Goal: Task Accomplishment & Management: Complete application form

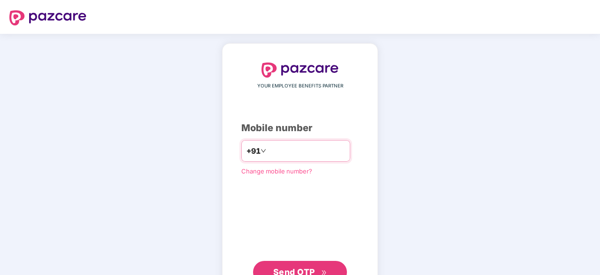
type input "**********"
click at [320, 258] on span "Send OTP" at bounding box center [300, 270] width 54 height 13
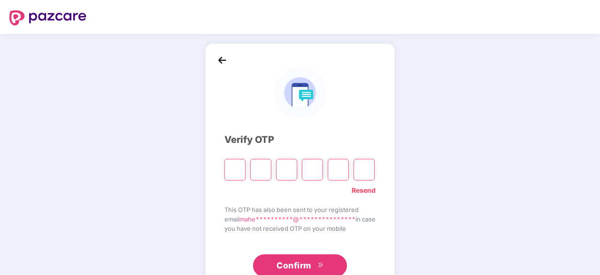
type input "*"
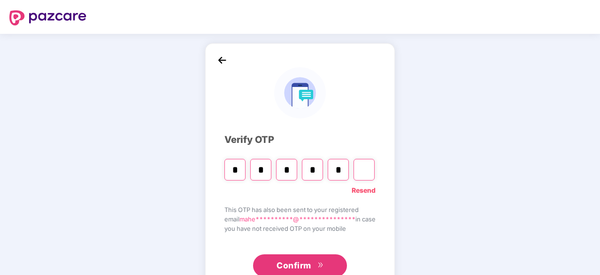
type input "*"
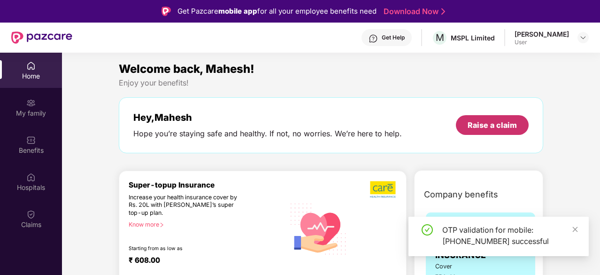
click at [503, 122] on div "Raise a claim" at bounding box center [492, 125] width 49 height 10
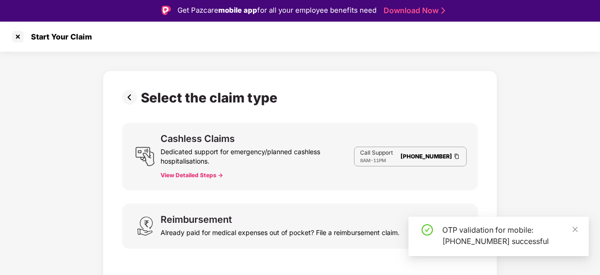
scroll to position [23, 0]
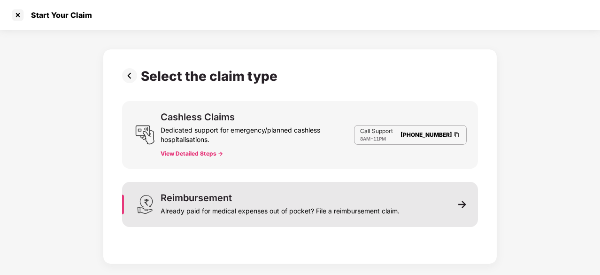
click at [179, 193] on div "Reimbursement" at bounding box center [196, 197] width 71 height 9
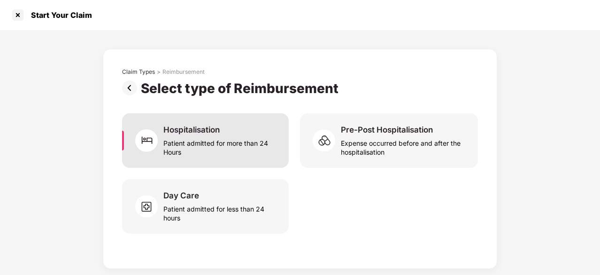
click at [224, 135] on div "Patient admitted for more than 24 Hours" at bounding box center [220, 146] width 114 height 22
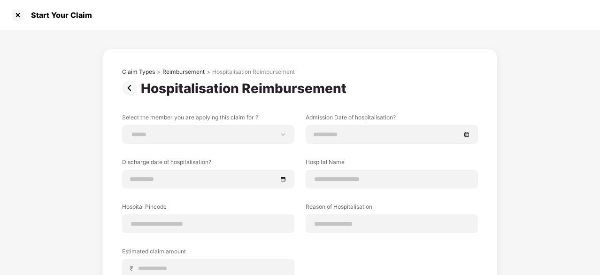
click at [261, 145] on div "**********" at bounding box center [300, 202] width 356 height 178
click at [251, 136] on select "**********" at bounding box center [208, 135] width 156 height 8
select select "**********"
click at [130, 131] on select "**********" at bounding box center [208, 135] width 156 height 8
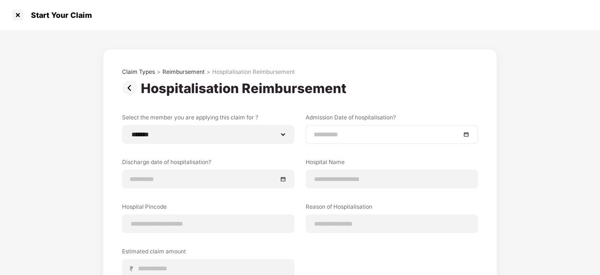
click at [467, 132] on div at bounding box center [392, 134] width 156 height 10
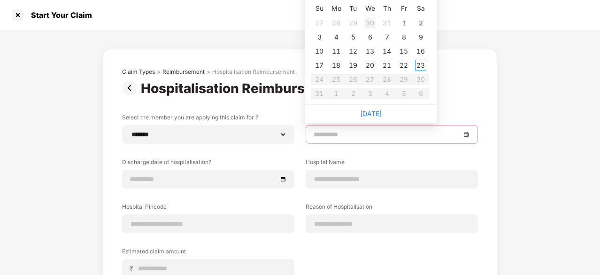
type input "**********"
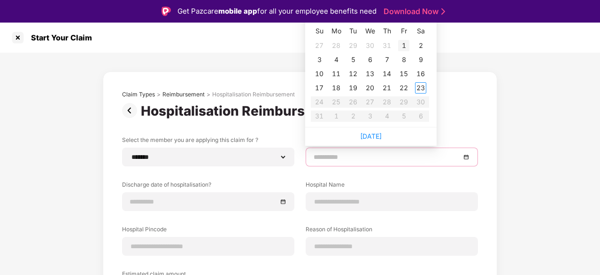
click at [408, 45] on div "1" at bounding box center [403, 45] width 11 height 11
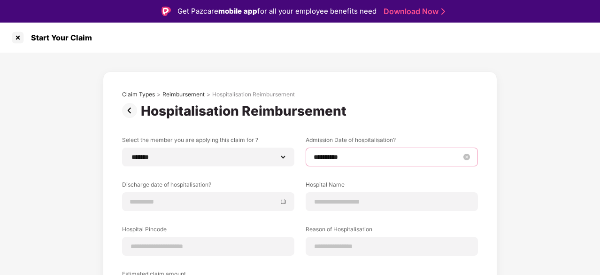
click at [429, 159] on input "**********" at bounding box center [387, 157] width 147 height 10
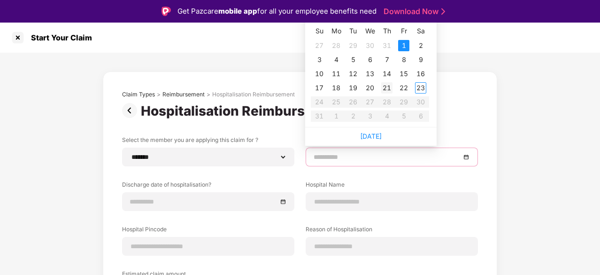
click at [392, 87] on div "21" at bounding box center [386, 87] width 11 height 11
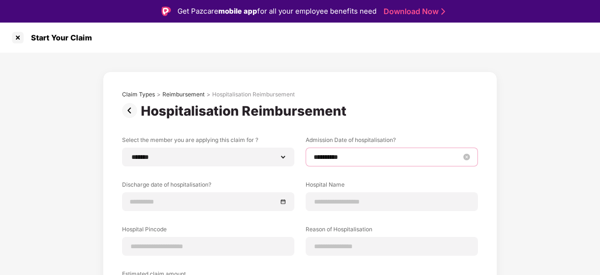
click at [462, 157] on div "**********" at bounding box center [392, 157] width 156 height 10
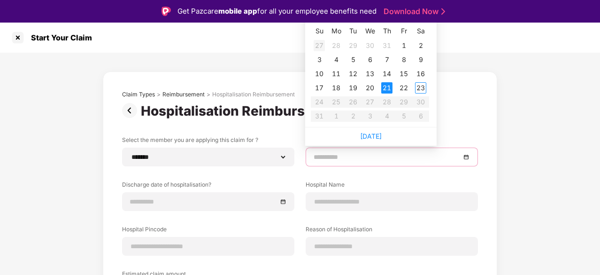
click at [319, 44] on div "27" at bounding box center [319, 45] width 11 height 11
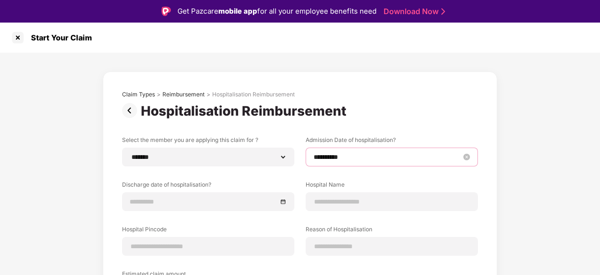
click at [404, 158] on input "**********" at bounding box center [387, 157] width 147 height 10
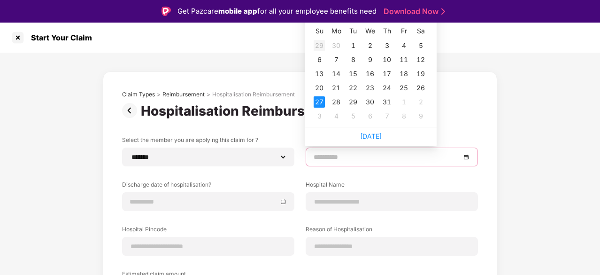
click at [320, 46] on div "29" at bounding box center [319, 45] width 11 height 11
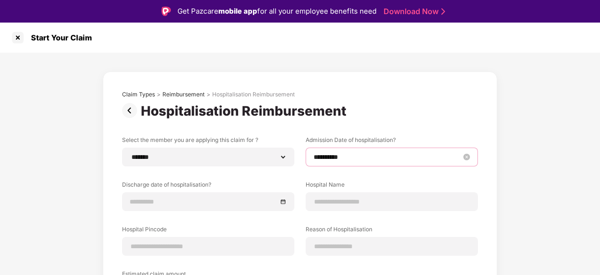
click at [370, 160] on input "**********" at bounding box center [387, 157] width 147 height 10
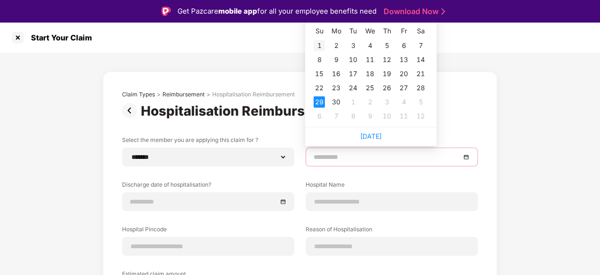
click at [323, 44] on div "1" at bounding box center [319, 45] width 11 height 11
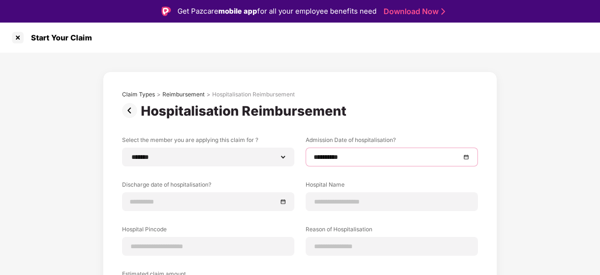
click at [336, 162] on div "**********" at bounding box center [392, 156] width 172 height 19
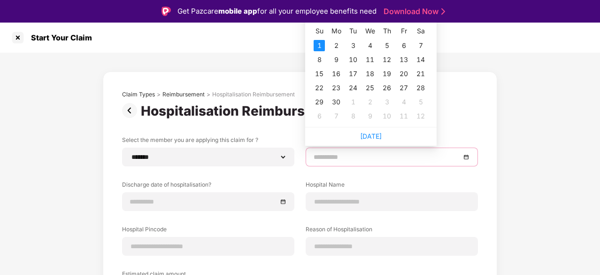
type input "**********"
click at [562, 159] on div "**********" at bounding box center [300, 229] width 600 height 353
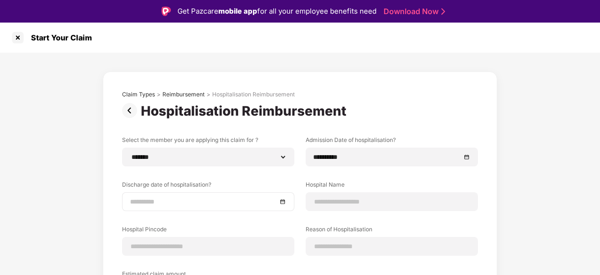
click at [232, 207] on div at bounding box center [208, 201] width 172 height 19
click at [424, 14] on link "Download Now" at bounding box center [413, 12] width 59 height 10
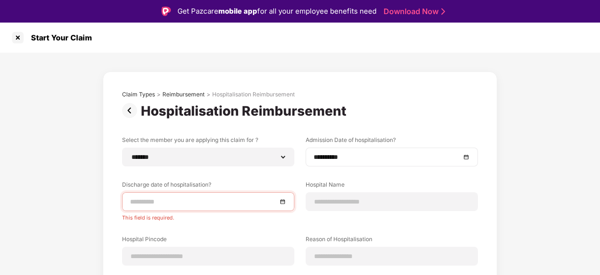
click at [470, 156] on div "**********" at bounding box center [392, 156] width 172 height 19
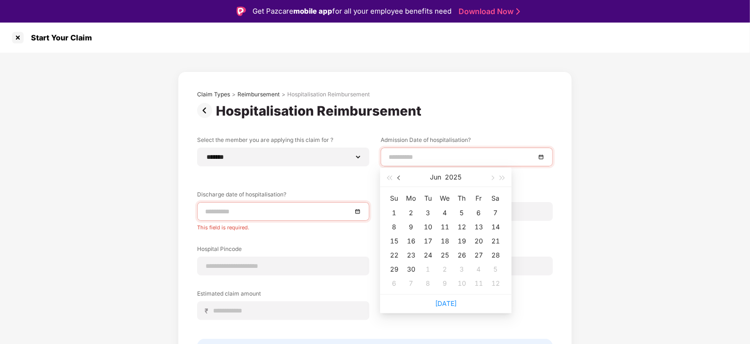
click at [398, 176] on button "button" at bounding box center [399, 177] width 10 height 19
click at [492, 179] on span "button" at bounding box center [492, 178] width 5 height 5
type input "**********"
click at [494, 241] on div "17" at bounding box center [495, 240] width 11 height 11
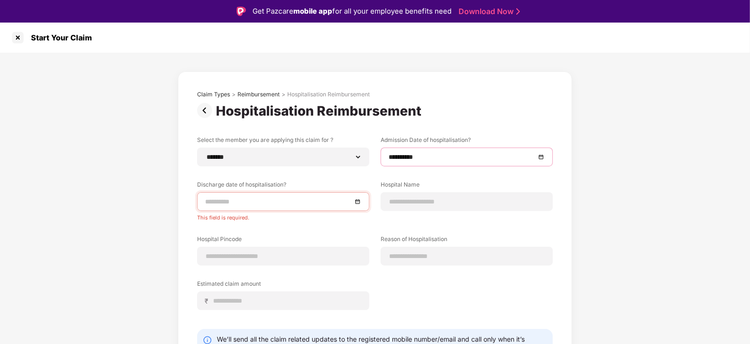
click at [362, 200] on div at bounding box center [283, 201] width 172 height 19
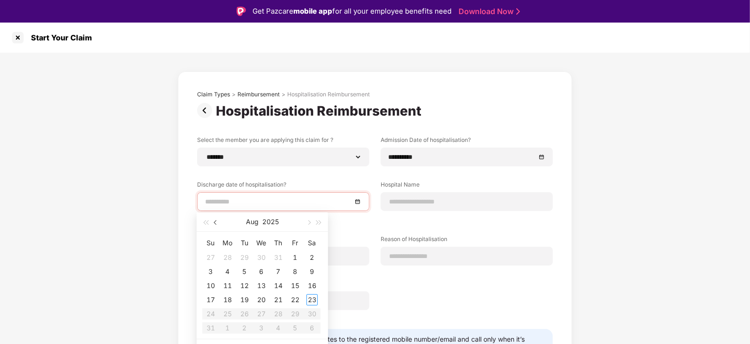
click at [215, 223] on span "button" at bounding box center [216, 222] width 5 height 5
type input "**********"
click at [262, 258] on div "21" at bounding box center [261, 299] width 11 height 11
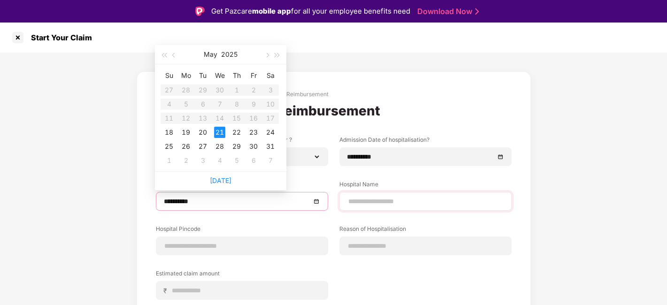
click at [394, 207] on div at bounding box center [425, 201] width 172 height 19
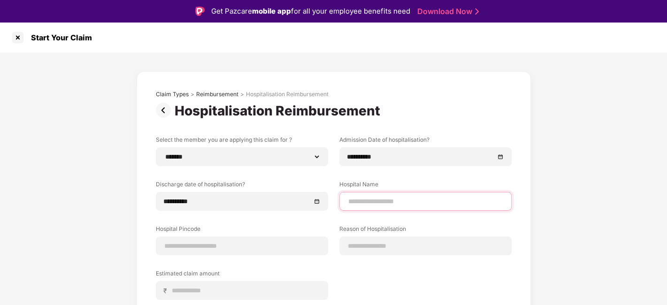
click at [414, 205] on input at bounding box center [425, 202] width 156 height 10
type input "**********"
click at [593, 201] on div "**********" at bounding box center [333, 229] width 667 height 353
click at [225, 250] on input at bounding box center [242, 246] width 156 height 10
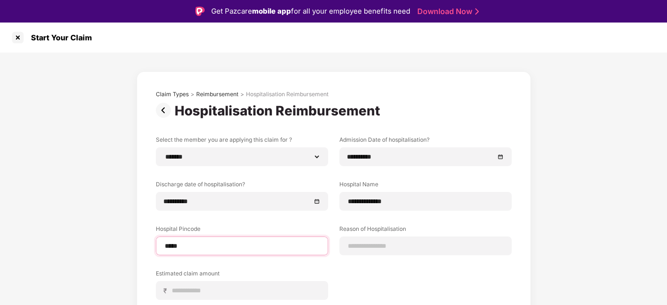
type input "******"
select select "********"
select select "*********"
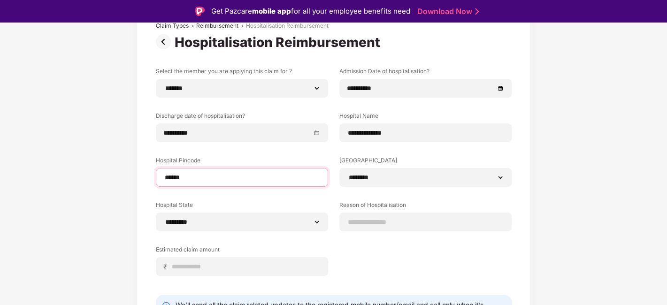
scroll to position [104, 0]
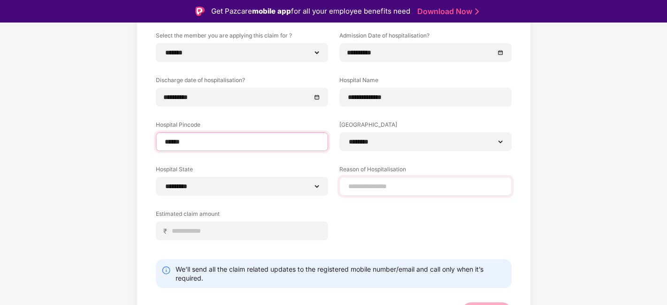
type input "******"
click at [391, 177] on div at bounding box center [425, 186] width 172 height 19
click at [392, 179] on div at bounding box center [425, 186] width 172 height 19
click at [391, 185] on input at bounding box center [425, 187] width 156 height 10
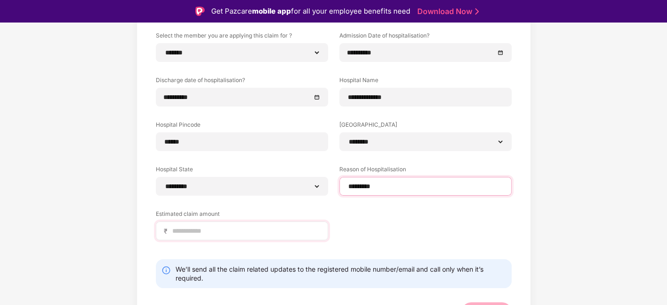
type input "*********"
click at [190, 231] on input at bounding box center [245, 231] width 149 height 10
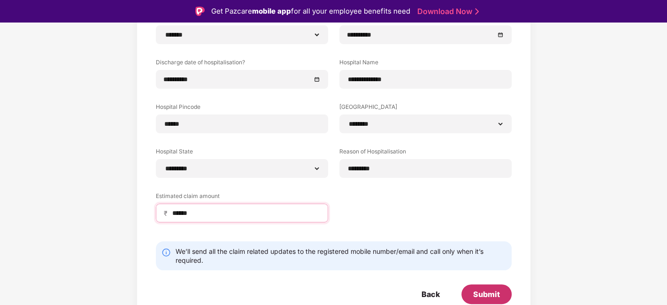
type input "******"
click at [495, 258] on div "Submit" at bounding box center [486, 294] width 27 height 10
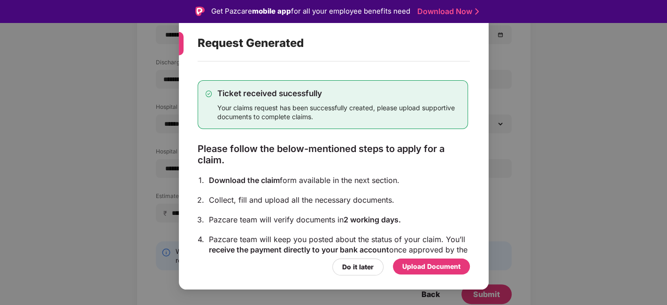
click at [415, 258] on div "Upload Document" at bounding box center [431, 267] width 58 height 10
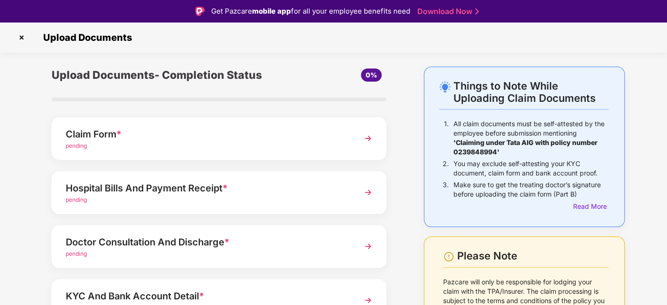
click at [327, 137] on div "Claim Form *" at bounding box center [206, 134] width 281 height 15
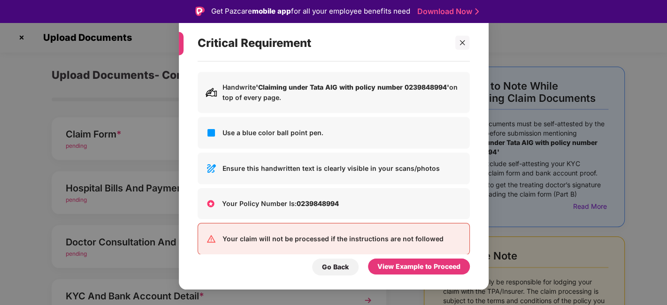
scroll to position [38, 0]
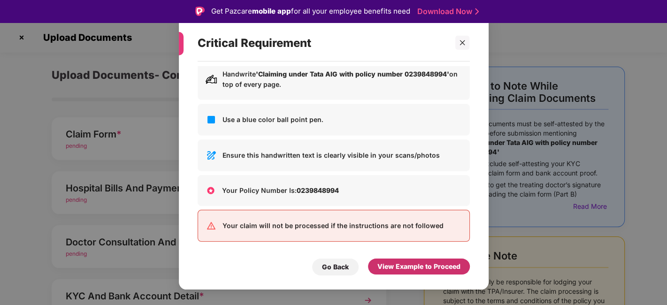
click at [416, 258] on div "View Example to Proceed" at bounding box center [419, 267] width 83 height 10
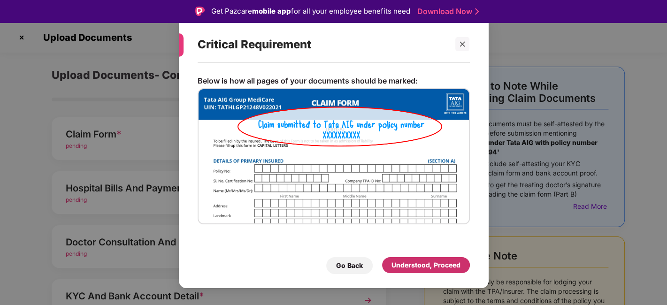
click at [422, 258] on div "Understood, Proceed" at bounding box center [426, 265] width 69 height 10
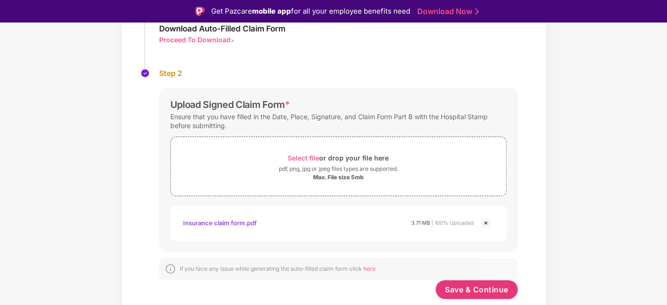
scroll to position [124, 0]
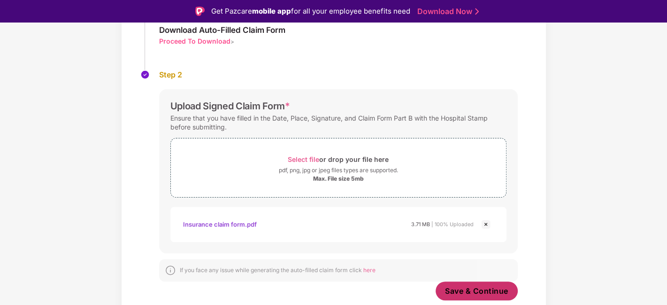
click at [472, 258] on button "Save & Continue" at bounding box center [477, 291] width 82 height 19
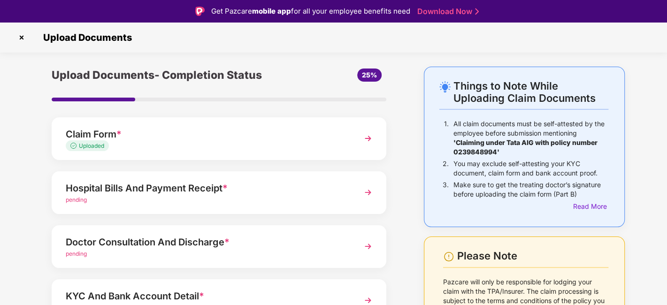
click at [172, 193] on div "Hospital Bills And Payment Receipt *" at bounding box center [206, 188] width 281 height 15
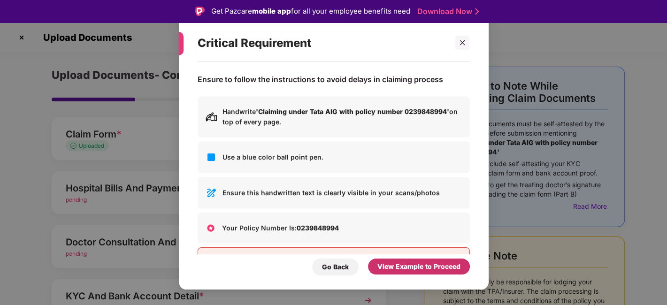
click at [431, 258] on div "View Example to Proceed" at bounding box center [419, 267] width 83 height 10
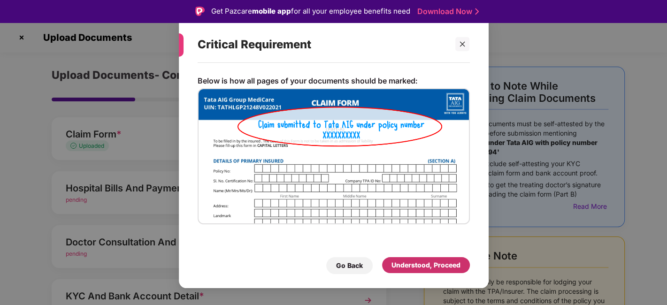
click at [431, 258] on div "Understood, Proceed" at bounding box center [426, 265] width 69 height 10
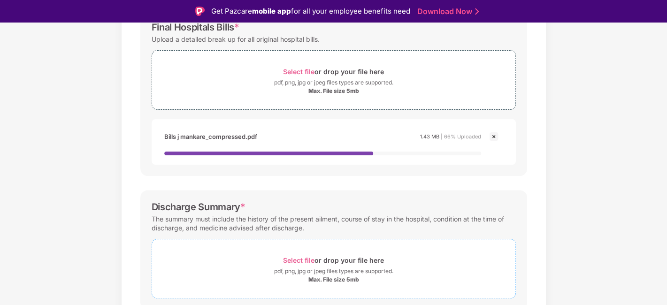
scroll to position [261, 0]
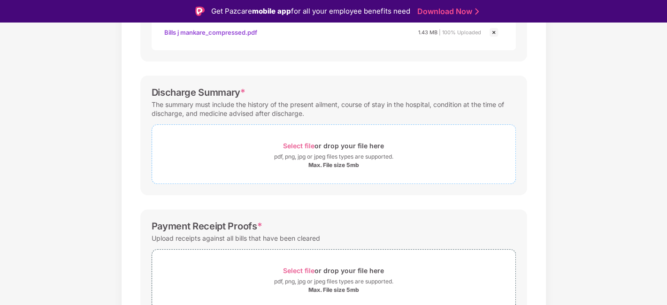
click at [319, 177] on span "Select file or drop your file here pdf, png, jpg or jpeg files types are suppor…" at bounding box center [333, 154] width 363 height 45
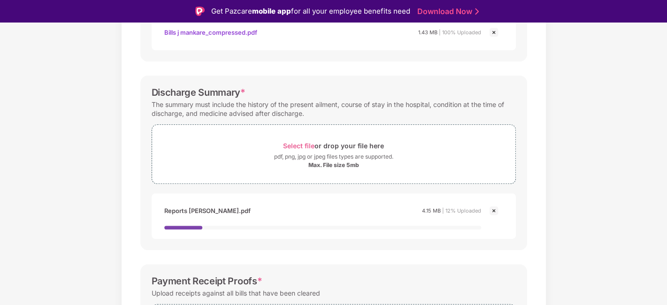
scroll to position [363, 0]
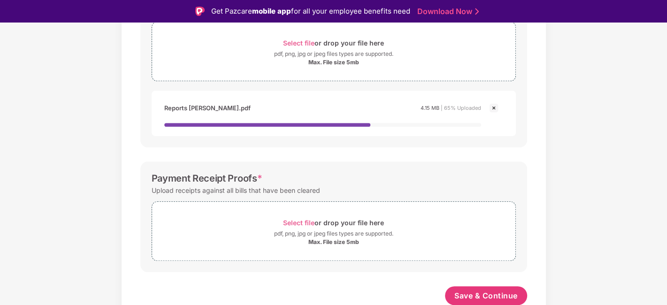
click at [494, 107] on img at bounding box center [493, 107] width 11 height 11
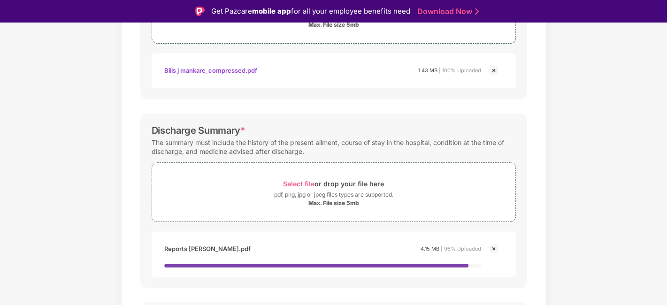
scroll to position [207, 0]
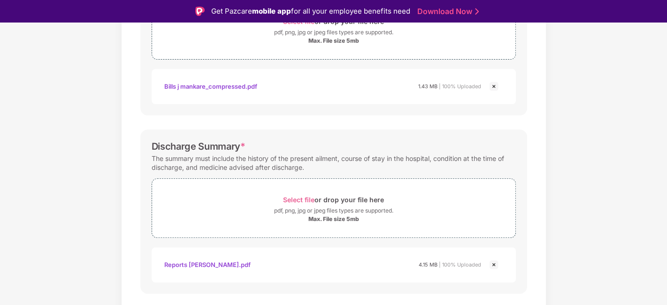
click at [494, 258] on img at bounding box center [493, 264] width 11 height 11
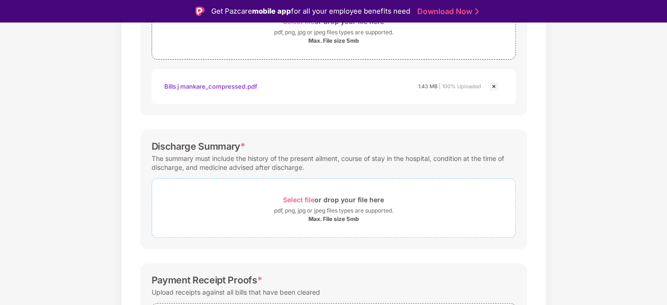
click at [338, 202] on div "Select file or drop your file here" at bounding box center [333, 199] width 101 height 13
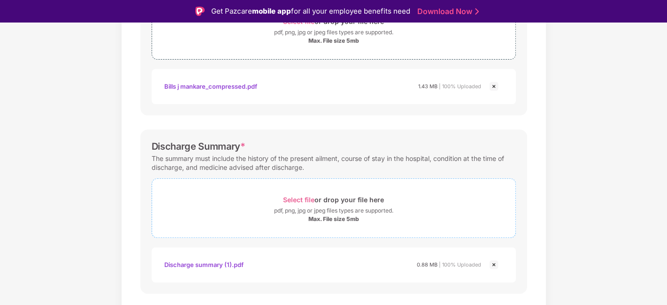
scroll to position [353, 0]
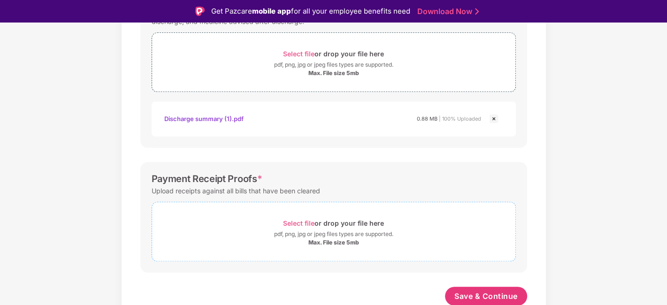
click at [330, 221] on div "Select file or drop your file here" at bounding box center [333, 223] width 101 height 13
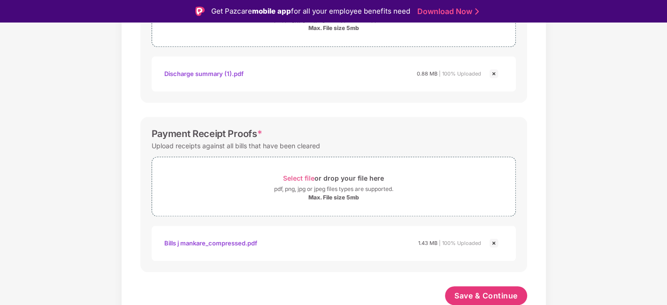
scroll to position [397, 0]
click at [499, 258] on span "Save & Continue" at bounding box center [486, 296] width 63 height 10
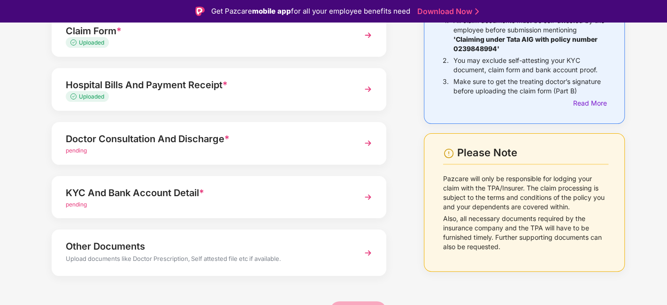
scroll to position [104, 0]
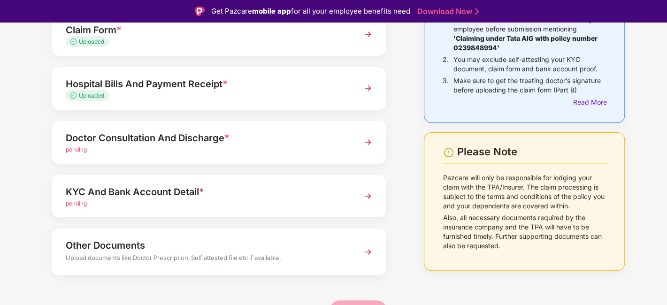
click at [166, 144] on div "Doctor Consultation And Discharge *" at bounding box center [206, 138] width 281 height 15
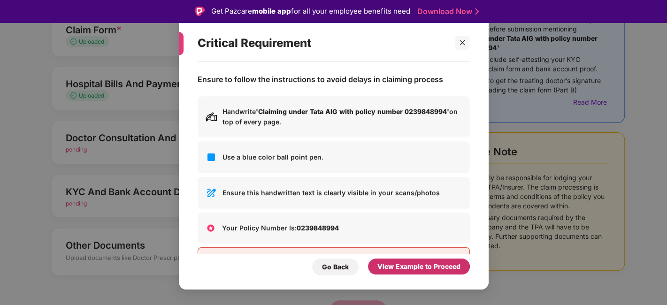
click at [448, 258] on div "View Example to Proceed" at bounding box center [419, 267] width 83 height 10
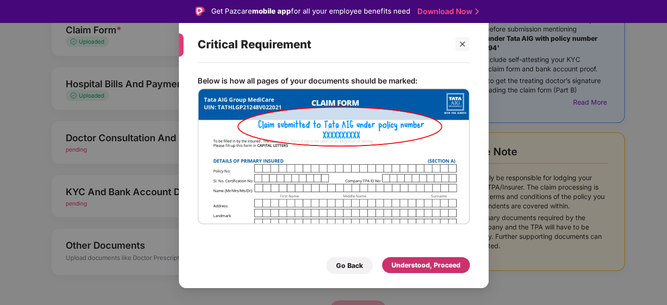
click at [409, 258] on div "Understood, Proceed" at bounding box center [426, 265] width 69 height 10
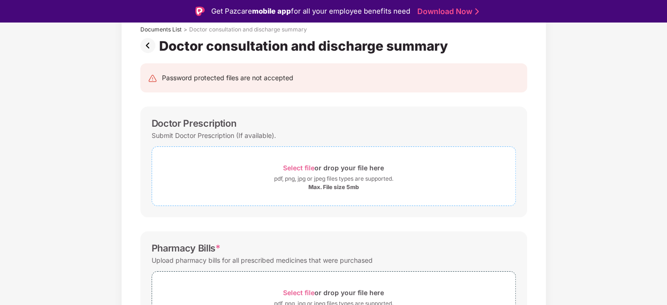
click at [340, 185] on div "Max. File size 5mb" at bounding box center [333, 188] width 51 height 8
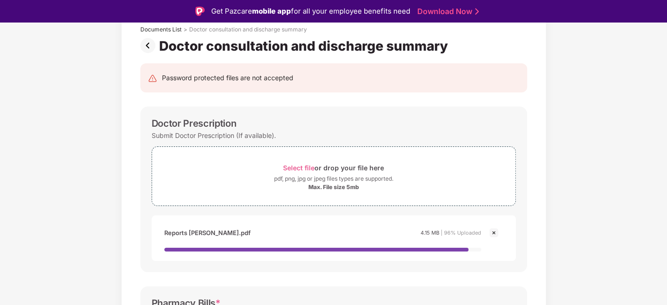
scroll to position [269, 0]
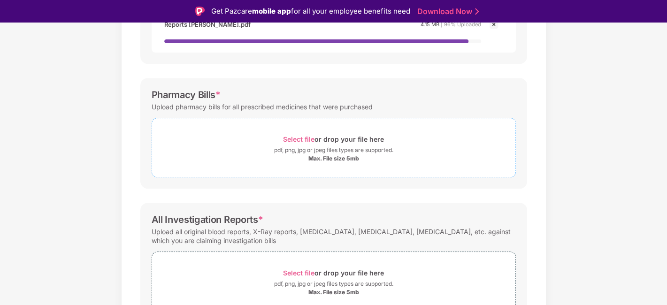
click at [341, 157] on span "Select file or drop your file here pdf, png, jpg or jpeg files types are suppor…" at bounding box center [333, 147] width 363 height 45
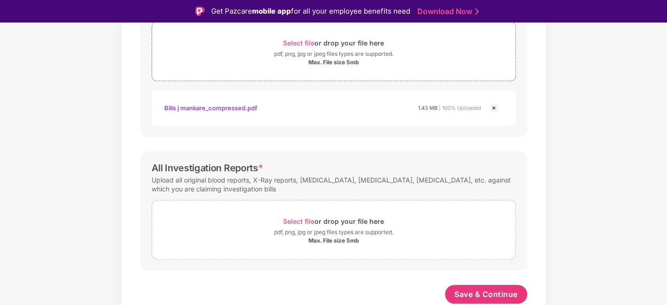
click at [301, 221] on span "Select file" at bounding box center [298, 221] width 31 height 8
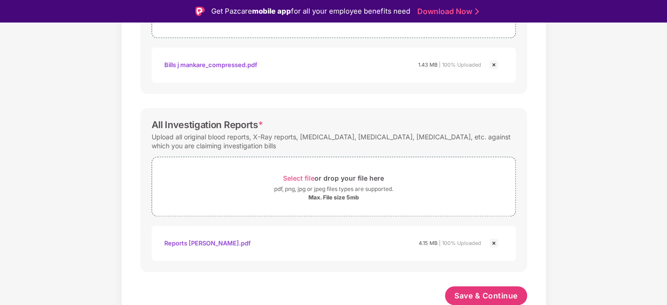
scroll to position [397, 0]
click at [466, 258] on span "Save & Continue" at bounding box center [486, 296] width 63 height 10
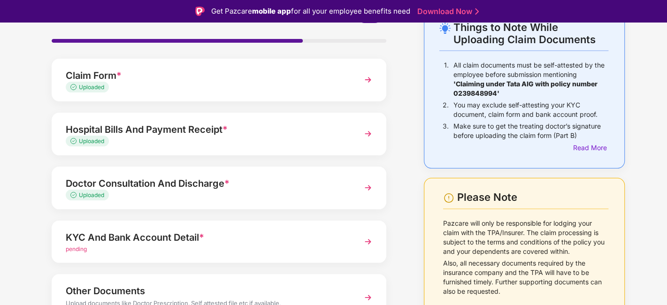
scroll to position [109, 0]
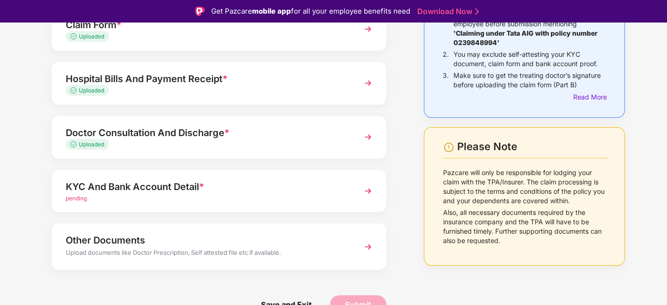
click at [179, 193] on div "KYC And Bank Account Detail *" at bounding box center [206, 186] width 281 height 15
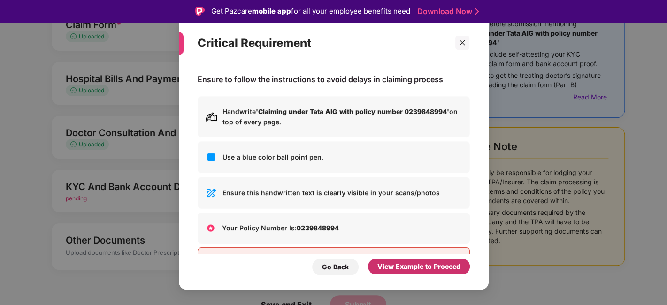
click at [402, 258] on div "View Example to Proceed" at bounding box center [419, 267] width 83 height 10
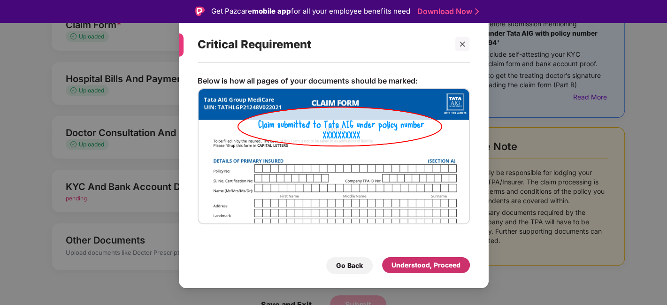
click at [398, 258] on div "Understood, Proceed" at bounding box center [426, 265] width 69 height 10
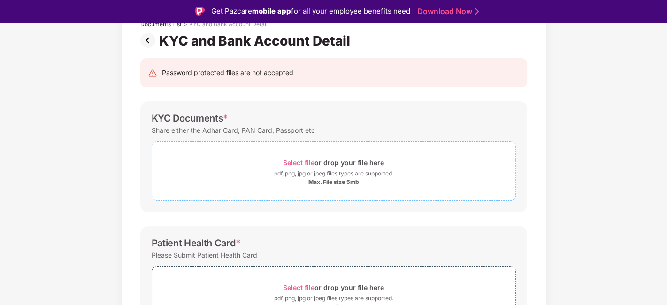
click at [297, 160] on span "Select file" at bounding box center [298, 163] width 31 height 8
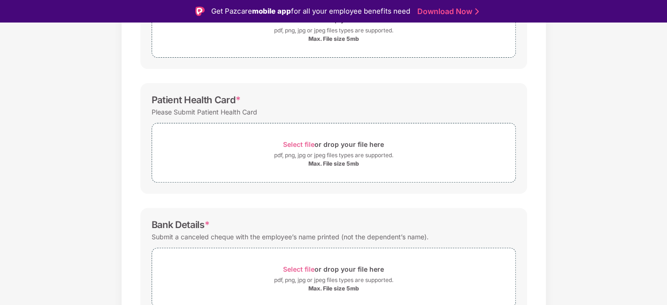
scroll to position [254, 0]
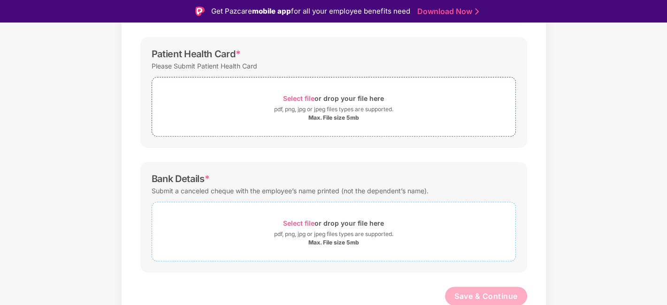
click at [304, 221] on span "Select file" at bounding box center [298, 223] width 31 height 8
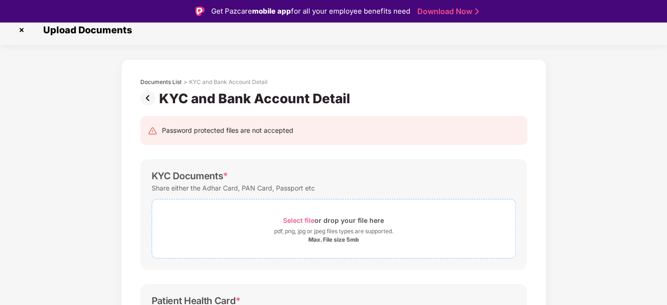
scroll to position [0, 0]
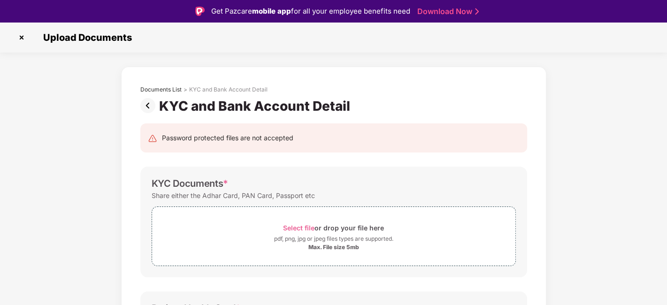
click at [97, 38] on span "Upload Documents" at bounding box center [85, 37] width 103 height 11
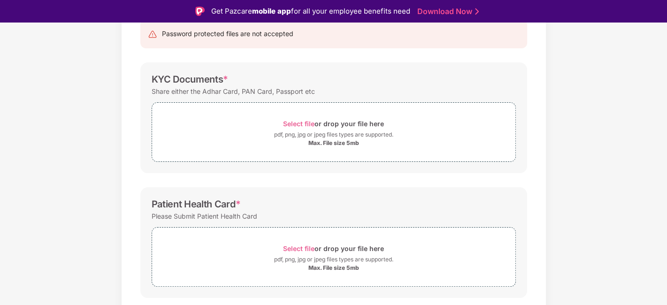
scroll to position [299, 0]
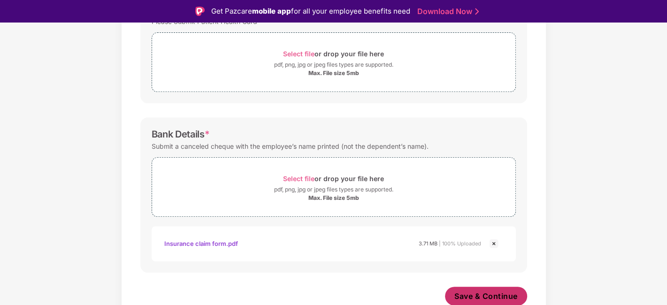
click at [500, 258] on span "Save & Continue" at bounding box center [486, 296] width 63 height 10
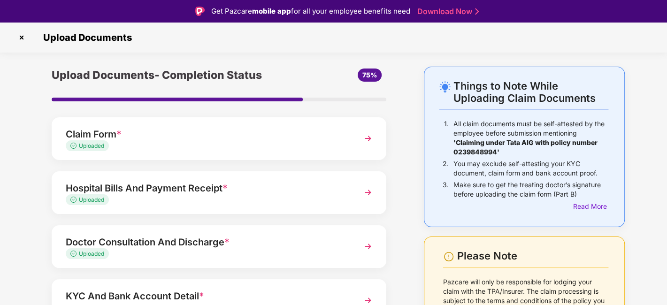
click at [20, 33] on img at bounding box center [21, 37] width 15 height 15
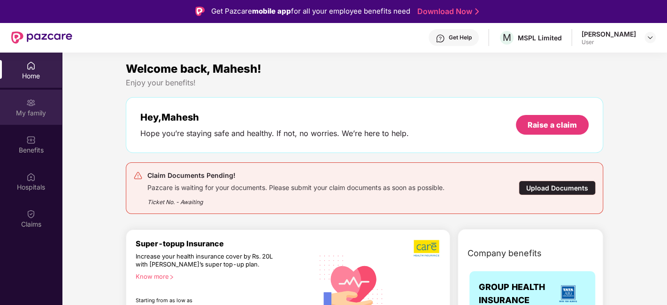
click at [25, 107] on div "My family" at bounding box center [31, 107] width 62 height 35
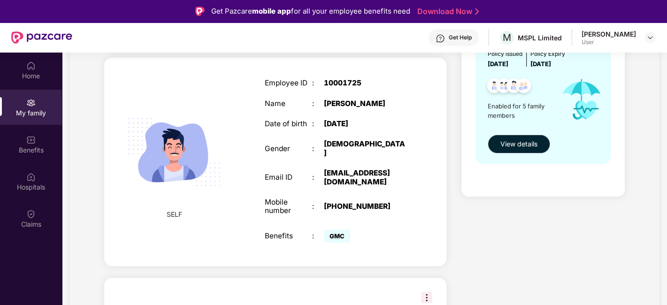
scroll to position [208, 0]
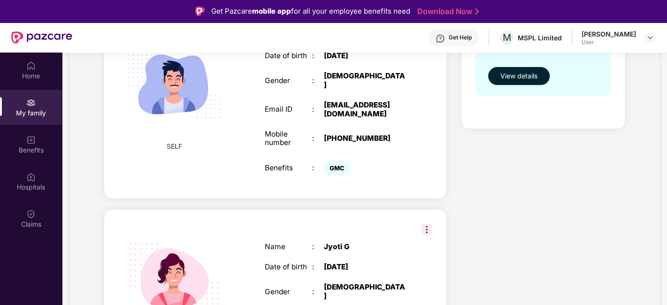
click at [418, 222] on div "SPOUSE Name : Jyoti G Date of birth : 11 Jan 1996 Gender : FEMALE Benefits : GMC" at bounding box center [275, 286] width 342 height 153
click at [424, 224] on img at bounding box center [426, 229] width 11 height 11
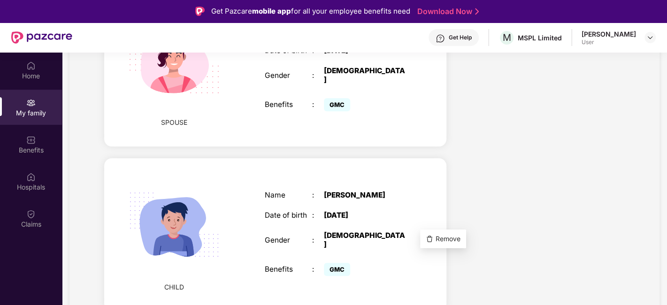
scroll to position [261, 0]
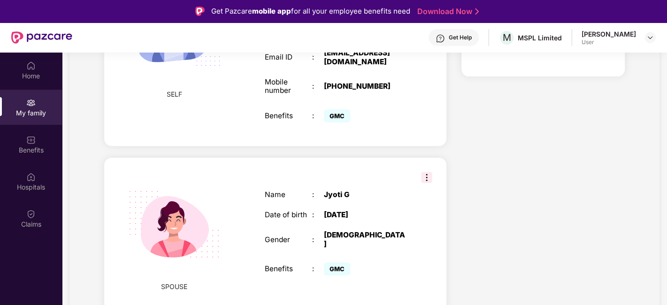
click at [226, 218] on img at bounding box center [174, 224] width 115 height 115
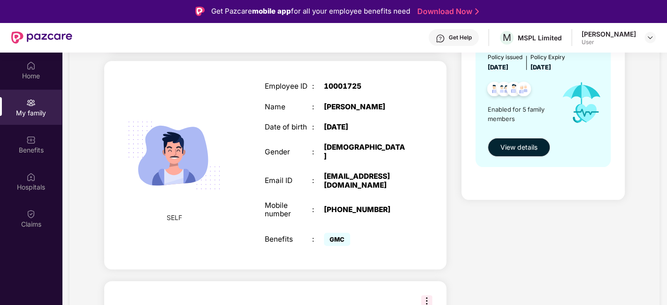
scroll to position [52, 0]
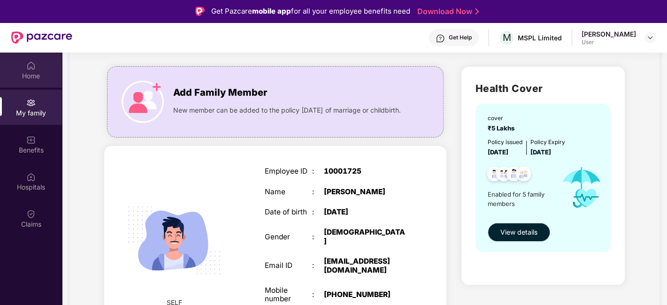
click at [27, 73] on div "Home" at bounding box center [31, 75] width 62 height 9
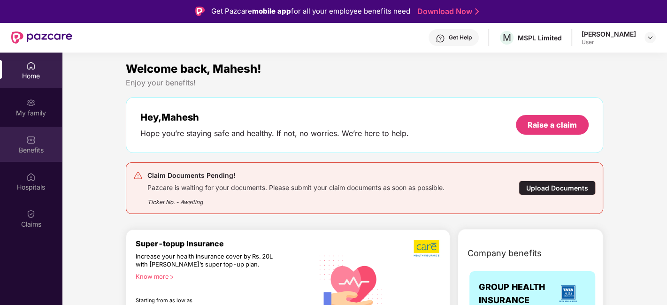
click at [34, 151] on div "Benefits" at bounding box center [31, 150] width 62 height 9
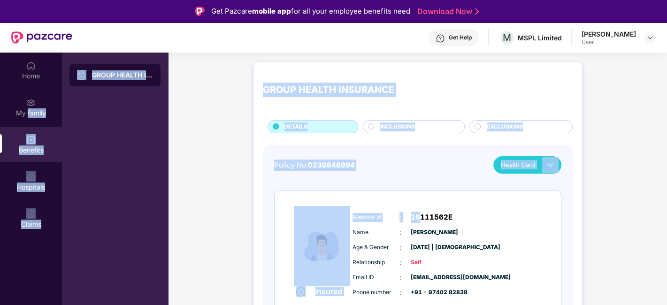
drag, startPoint x: 28, startPoint y: 116, endPoint x: 421, endPoint y: 181, distance: 398.9
click at [421, 181] on div "Home My family Benefits Hospitals Claims GROUP HEALTH INSURANCE GROUP HEALTH IN…" at bounding box center [333, 205] width 667 height 305
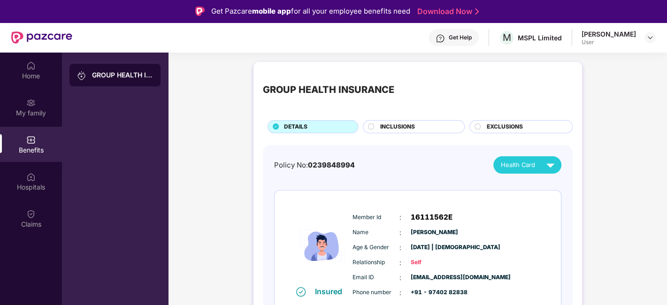
click at [550, 238] on div "Insured Member Id : 16111562E Name : Mahesh Mankare Age & Gender : 04 Nov 1991 …" at bounding box center [418, 252] width 286 height 122
click at [546, 167] on img at bounding box center [550, 165] width 16 height 16
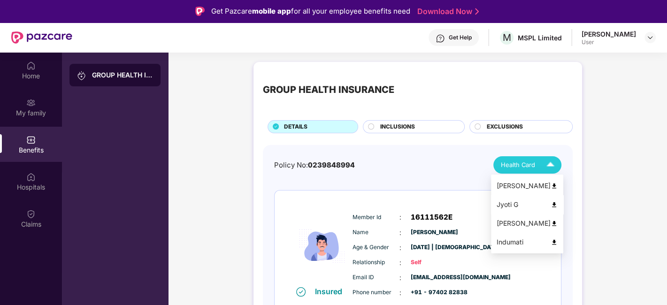
click at [555, 206] on img at bounding box center [554, 204] width 7 height 7
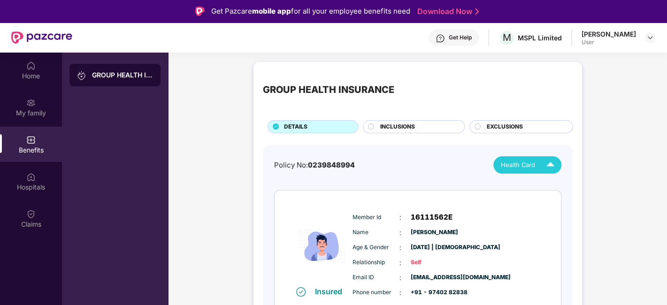
click at [36, 34] on img at bounding box center [41, 37] width 61 height 12
click at [26, 78] on div "Home" at bounding box center [31, 75] width 62 height 9
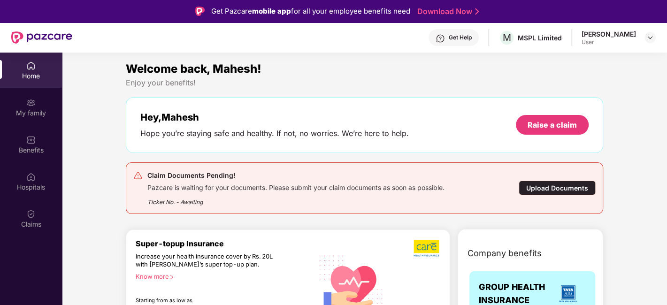
click at [566, 187] on div "Upload Documents" at bounding box center [557, 188] width 77 height 15
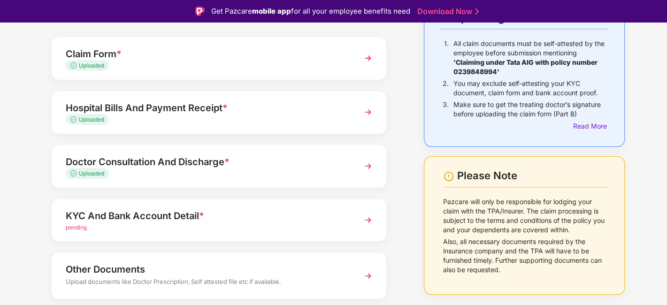
scroll to position [104, 0]
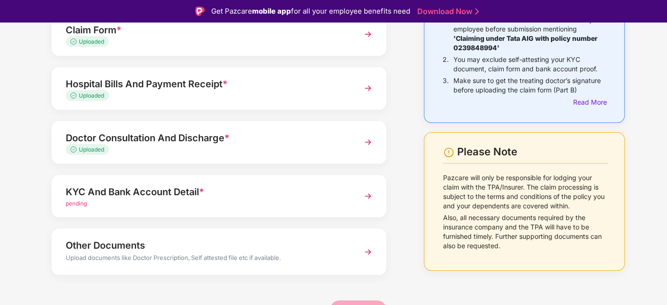
click at [116, 197] on div "KYC And Bank Account Detail *" at bounding box center [206, 192] width 281 height 15
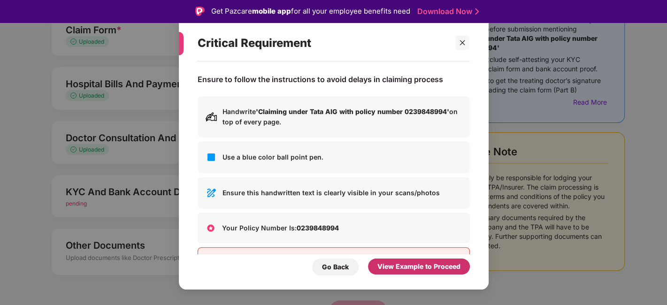
click at [435, 265] on div "View Example to Proceed" at bounding box center [419, 267] width 83 height 10
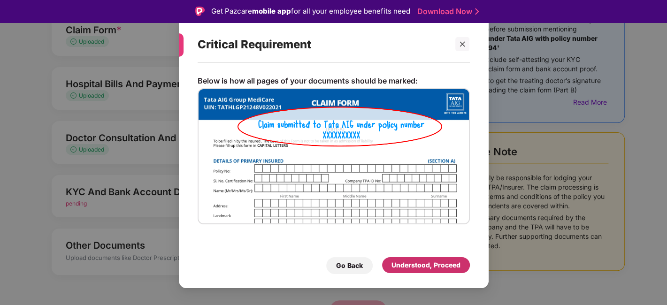
click at [435, 265] on div "Understood, Proceed" at bounding box center [426, 265] width 69 height 10
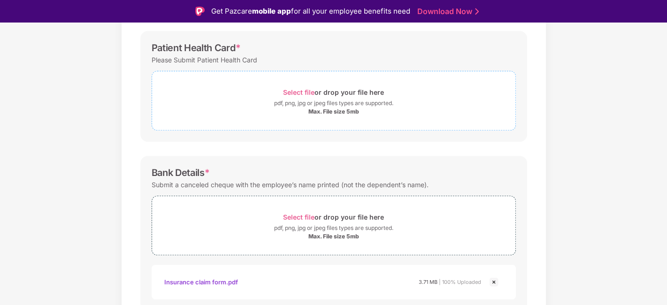
scroll to position [156, 0]
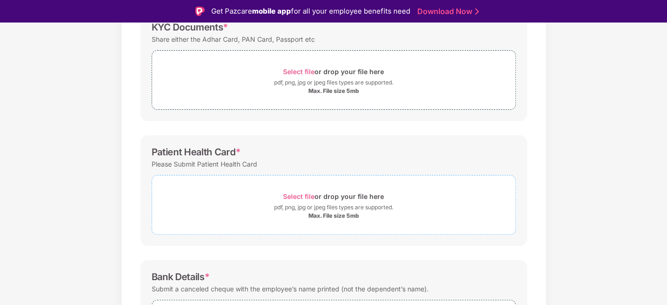
click at [301, 187] on span "Select file or drop your file here pdf, png, jpg or jpeg files types are suppor…" at bounding box center [333, 205] width 363 height 45
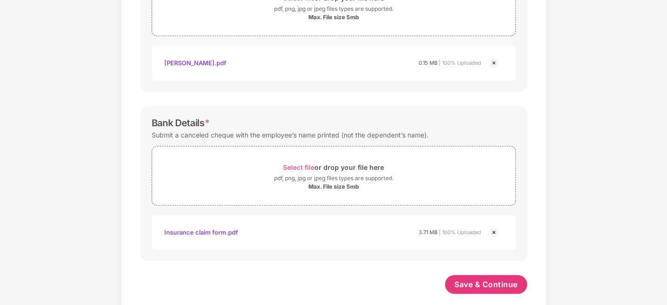
scroll to position [343, 0]
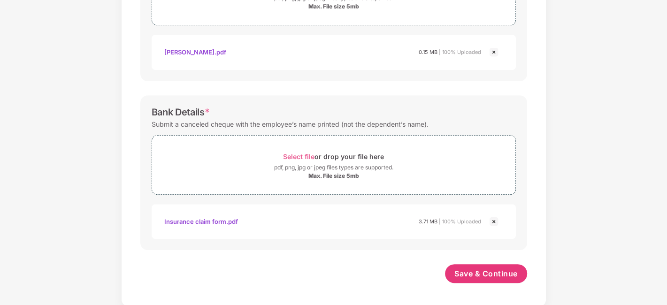
click at [494, 219] on img at bounding box center [493, 221] width 11 height 11
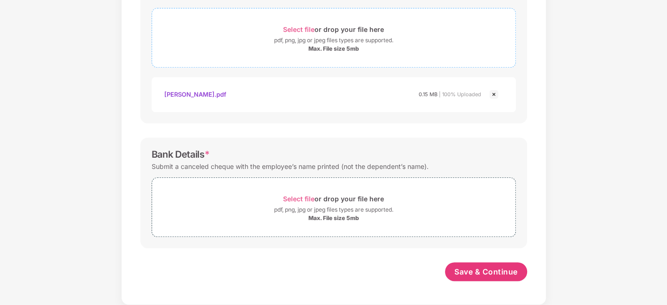
scroll to position [299, 0]
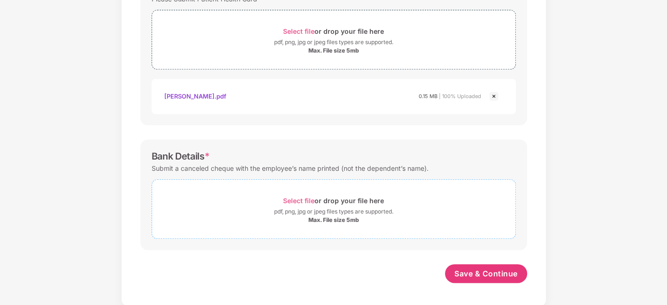
click at [293, 197] on span "Select file" at bounding box center [298, 201] width 31 height 8
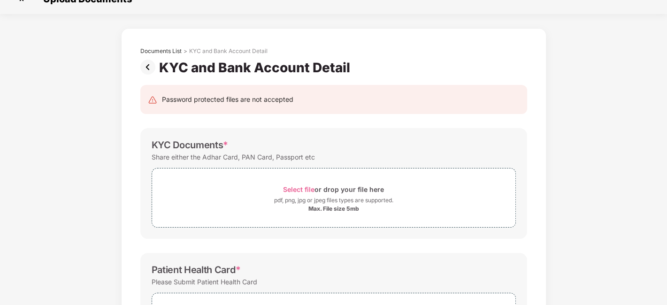
scroll to position [0, 0]
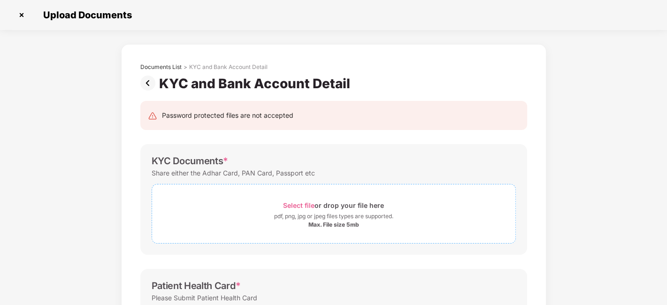
click at [302, 206] on span "Select file" at bounding box center [298, 205] width 31 height 8
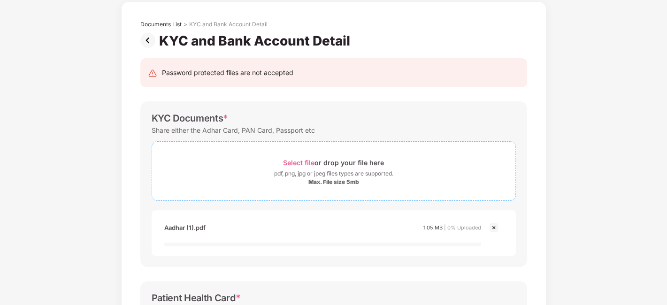
scroll to position [104, 0]
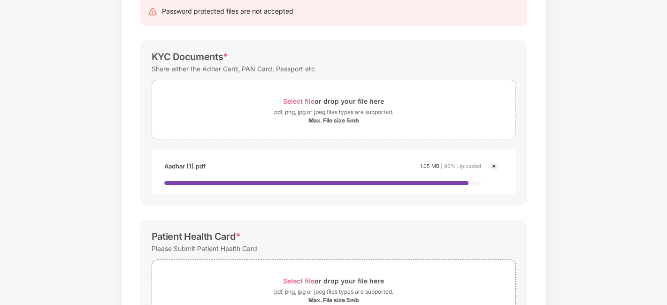
click at [302, 96] on div "Select file or drop your file here" at bounding box center [333, 101] width 101 height 13
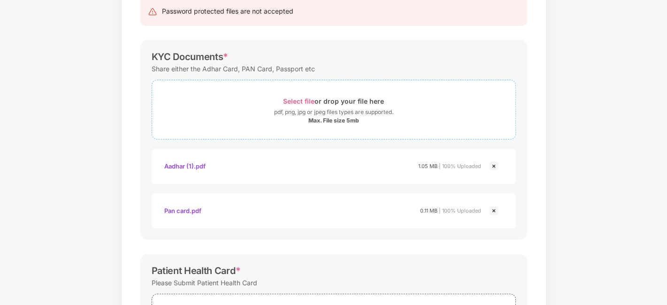
click at [300, 97] on span "Select file" at bounding box center [298, 101] width 31 height 8
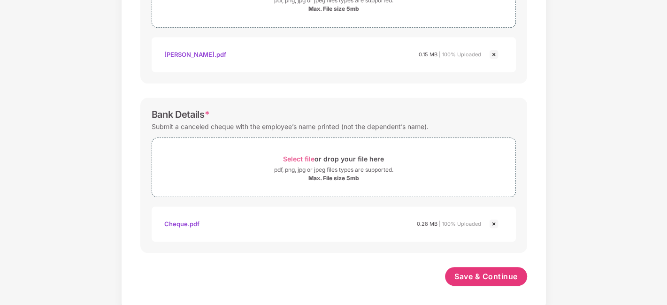
scroll to position [478, 0]
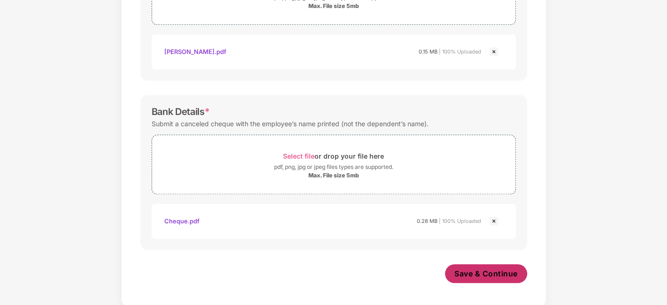
click at [477, 273] on span "Save & Continue" at bounding box center [486, 274] width 63 height 10
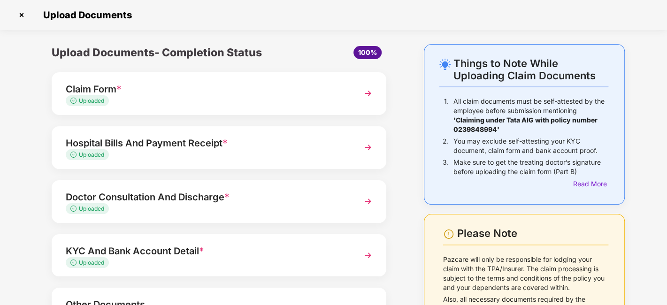
scroll to position [87, 0]
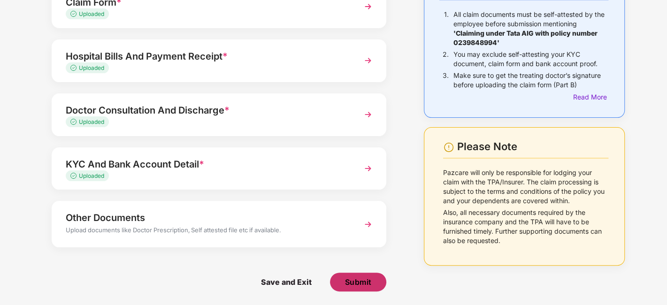
click at [371, 285] on button "Submit" at bounding box center [358, 282] width 56 height 19
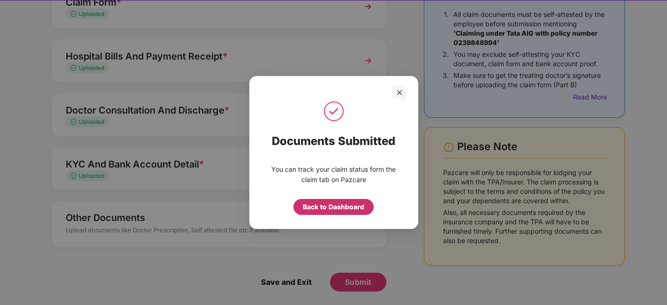
click at [342, 204] on div "Back to Dashboard" at bounding box center [334, 207] width 62 height 10
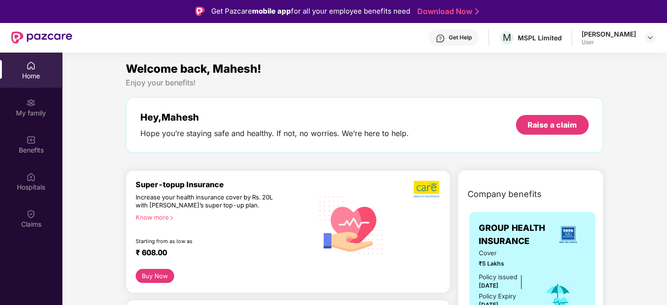
click at [40, 72] on div "Home" at bounding box center [31, 75] width 62 height 9
click at [30, 107] on img at bounding box center [30, 102] width 9 height 9
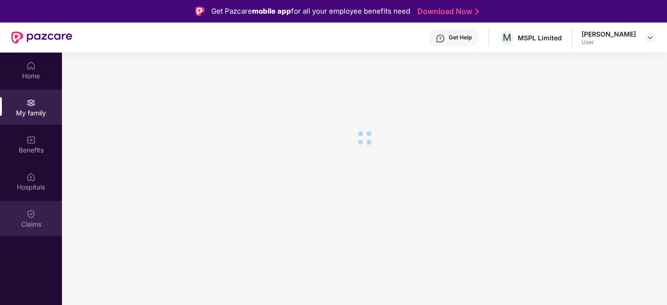
click at [32, 210] on img at bounding box center [30, 213] width 9 height 9
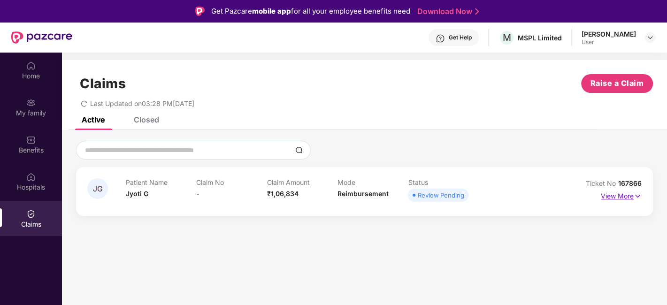
click at [638, 192] on img at bounding box center [638, 196] width 8 height 10
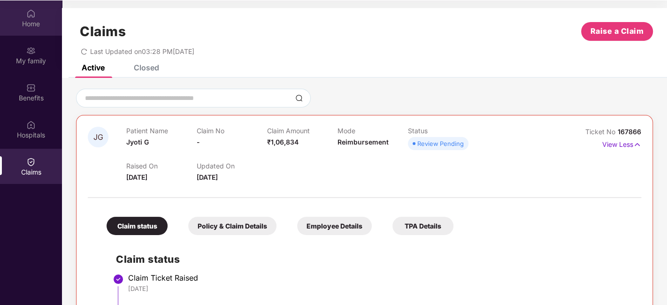
click at [39, 13] on div "Home" at bounding box center [31, 17] width 62 height 35
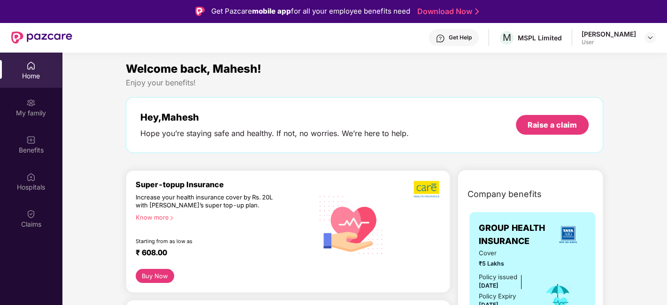
click at [614, 31] on div "Mahesh Mankare" at bounding box center [609, 34] width 54 height 9
click at [652, 39] on img at bounding box center [651, 38] width 8 height 8
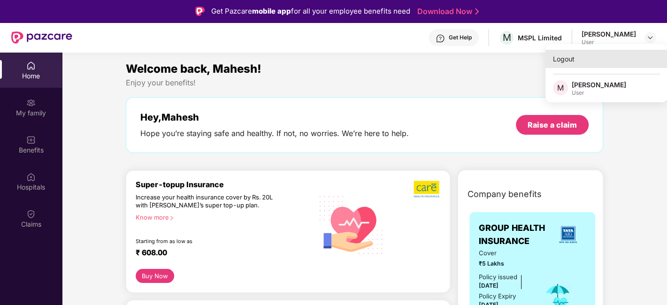
click at [562, 59] on div "Logout" at bounding box center [607, 59] width 122 height 18
